Goal: Find specific page/section: Find specific page/section

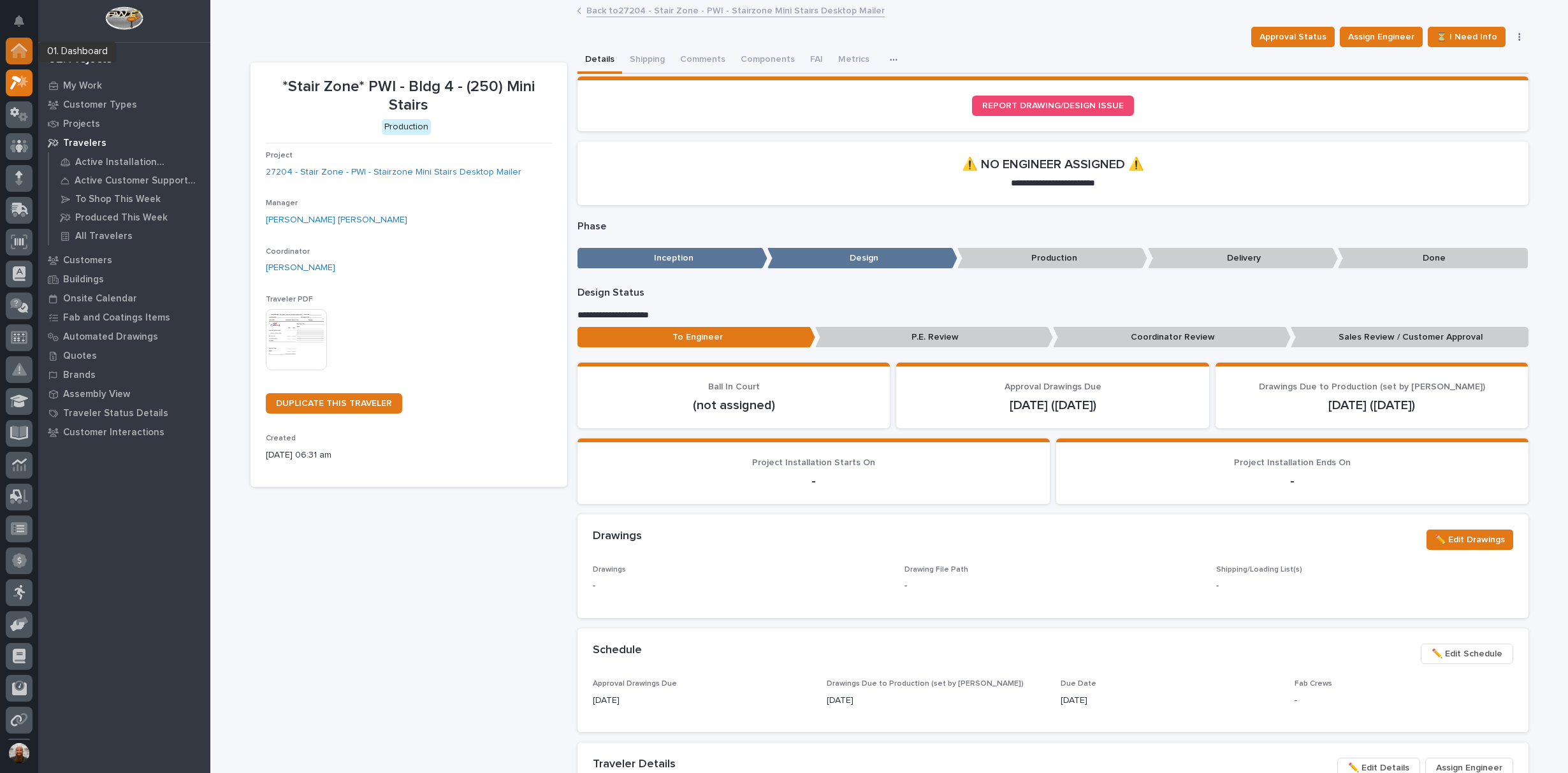
click at [24, 53] on icon at bounding box center [19, 51] width 12 height 12
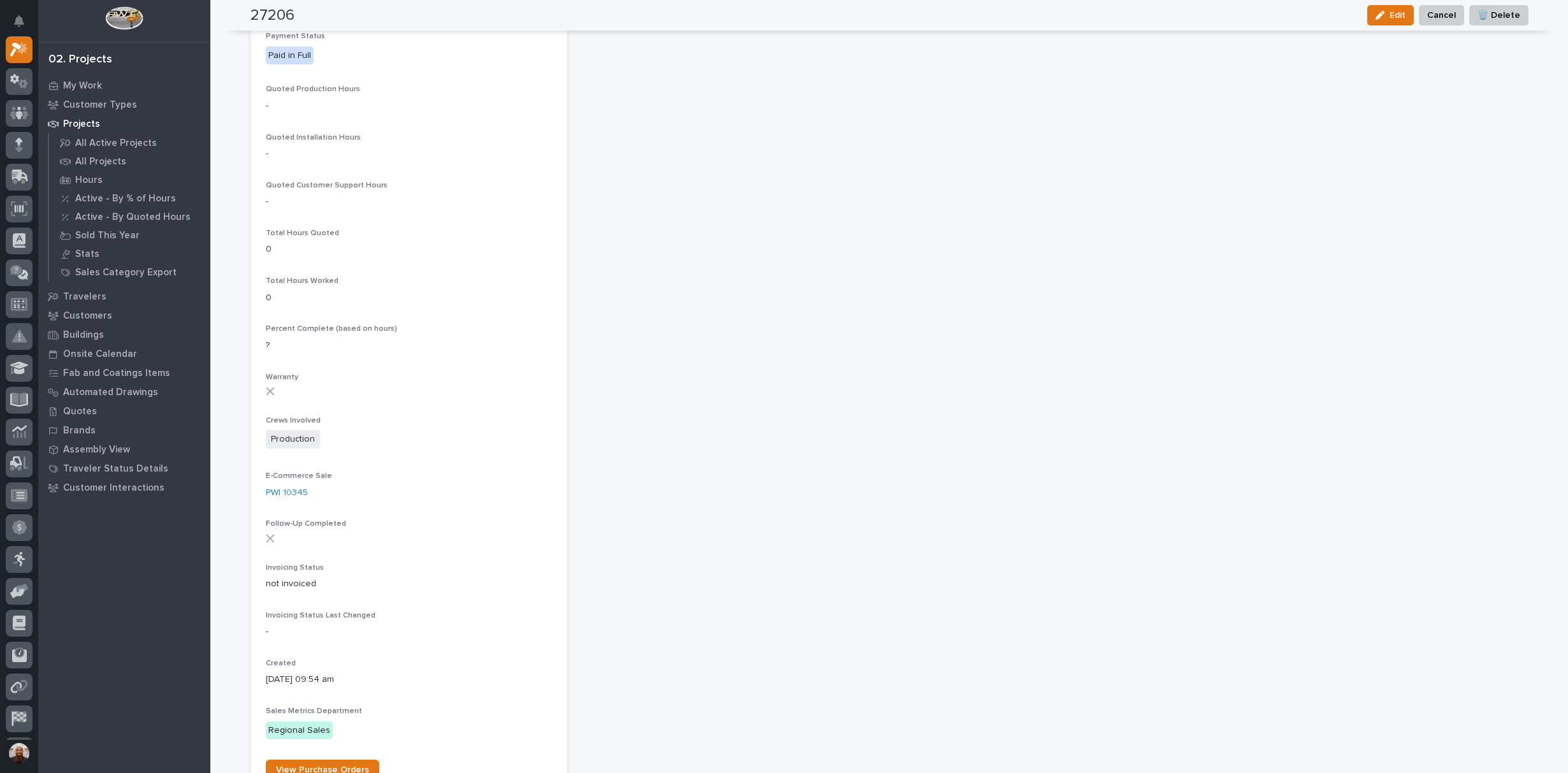
scroll to position [925, 0]
